Goal: Information Seeking & Learning: Learn about a topic

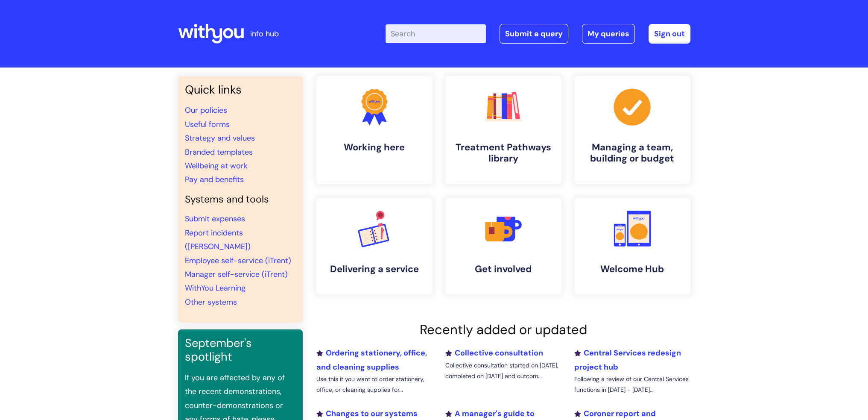
click at [408, 43] on div "Enter your search term here... Search Submit a query My queries Welcome [PERSON…" at bounding box center [538, 34] width 305 height 20
click at [421, 36] on input "Enter your search term here..." at bounding box center [436, 33] width 100 height 19
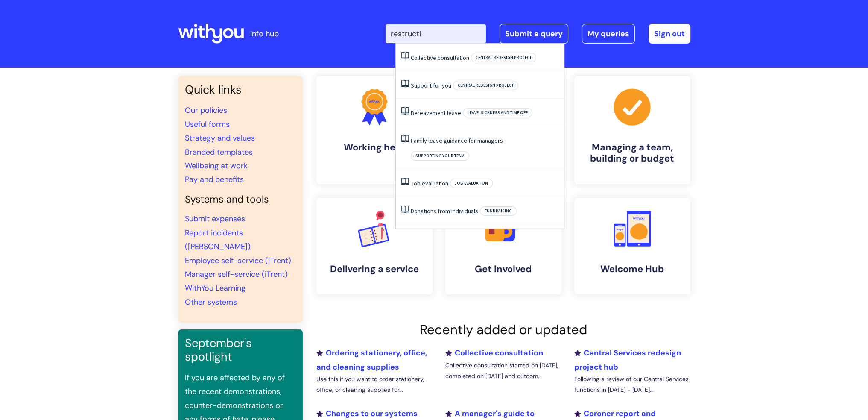
type input "restruct"
click at [459, 59] on link "Collective consultation" at bounding box center [440, 58] width 58 height 8
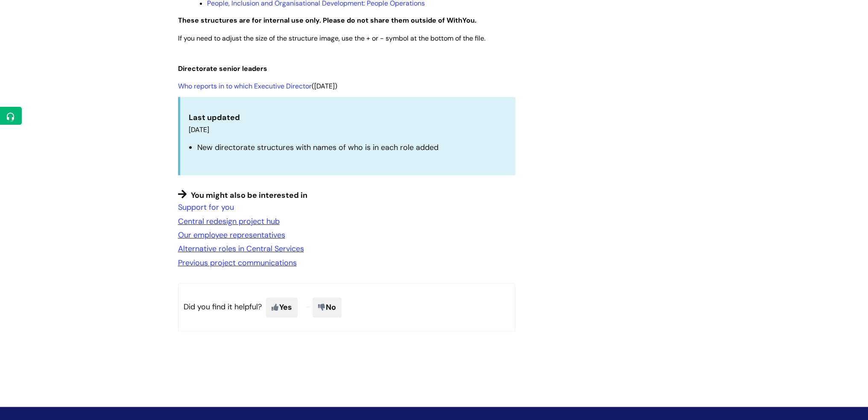
scroll to position [640, 0]
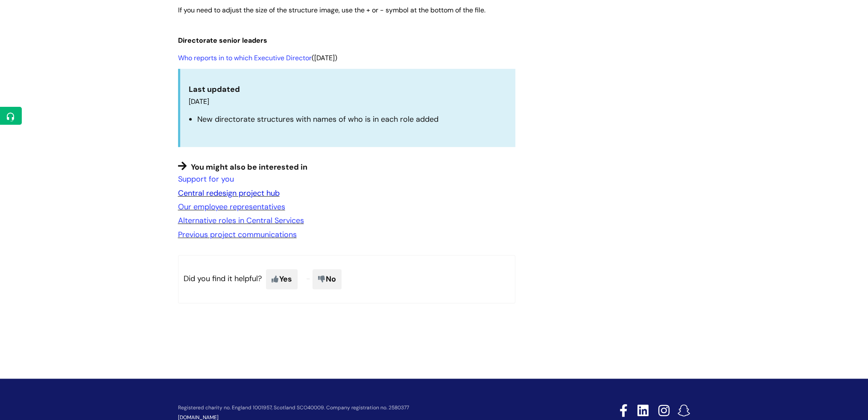
click at [237, 195] on link "Central redesign project hub" at bounding box center [229, 193] width 102 height 10
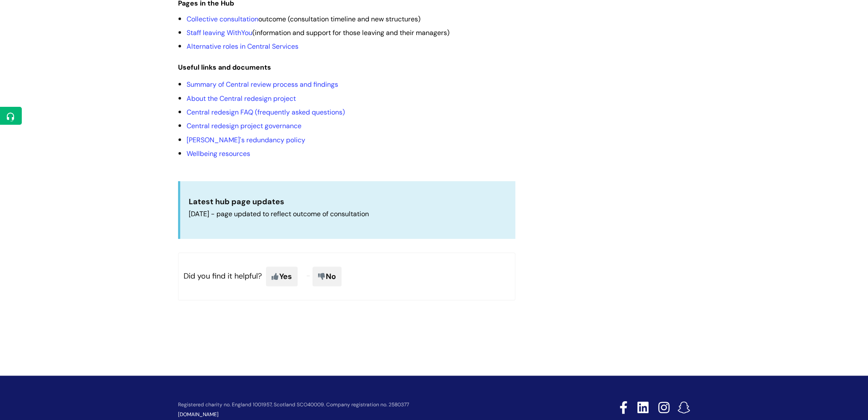
scroll to position [293, 0]
